Goal: Find specific page/section: Find specific page/section

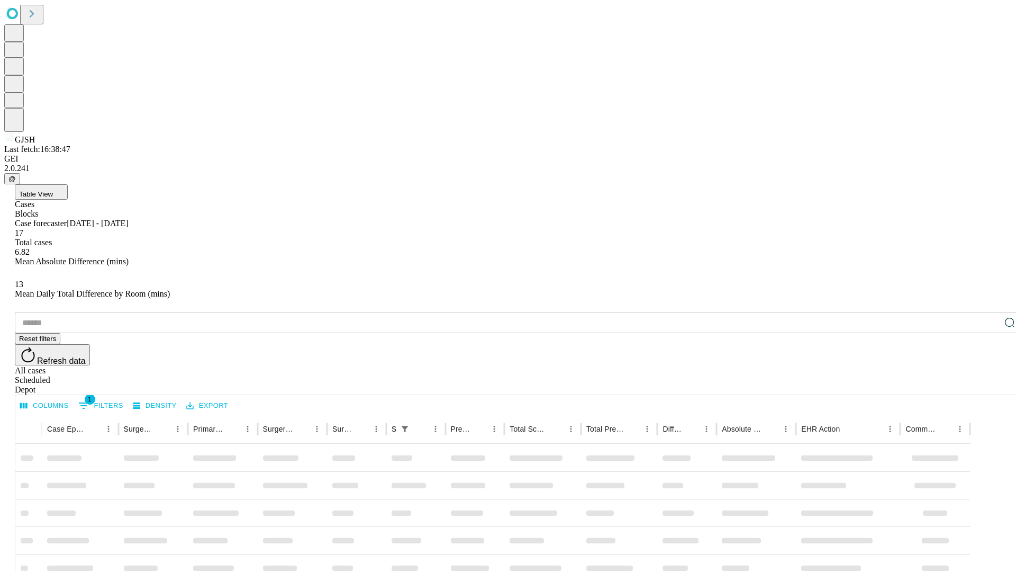
click at [989, 385] on div "Depot" at bounding box center [519, 390] width 1008 height 10
